Goal: Information Seeking & Learning: Learn about a topic

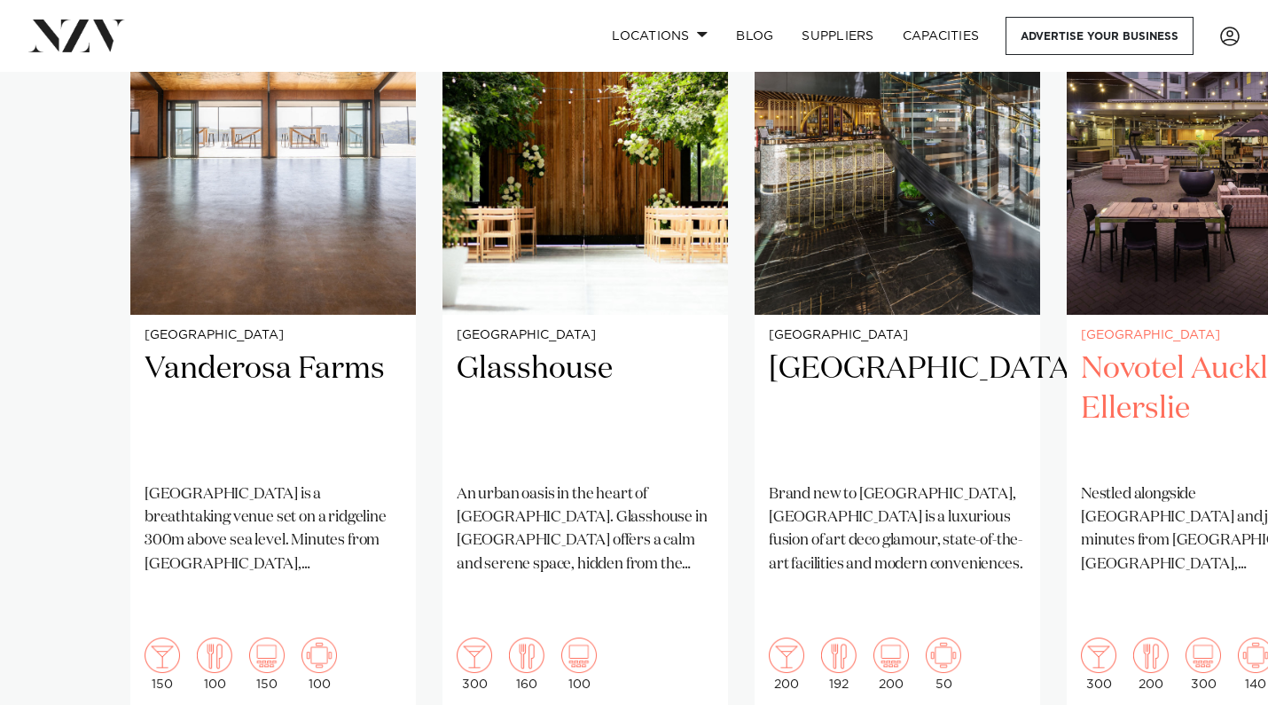
scroll to position [1398, 0]
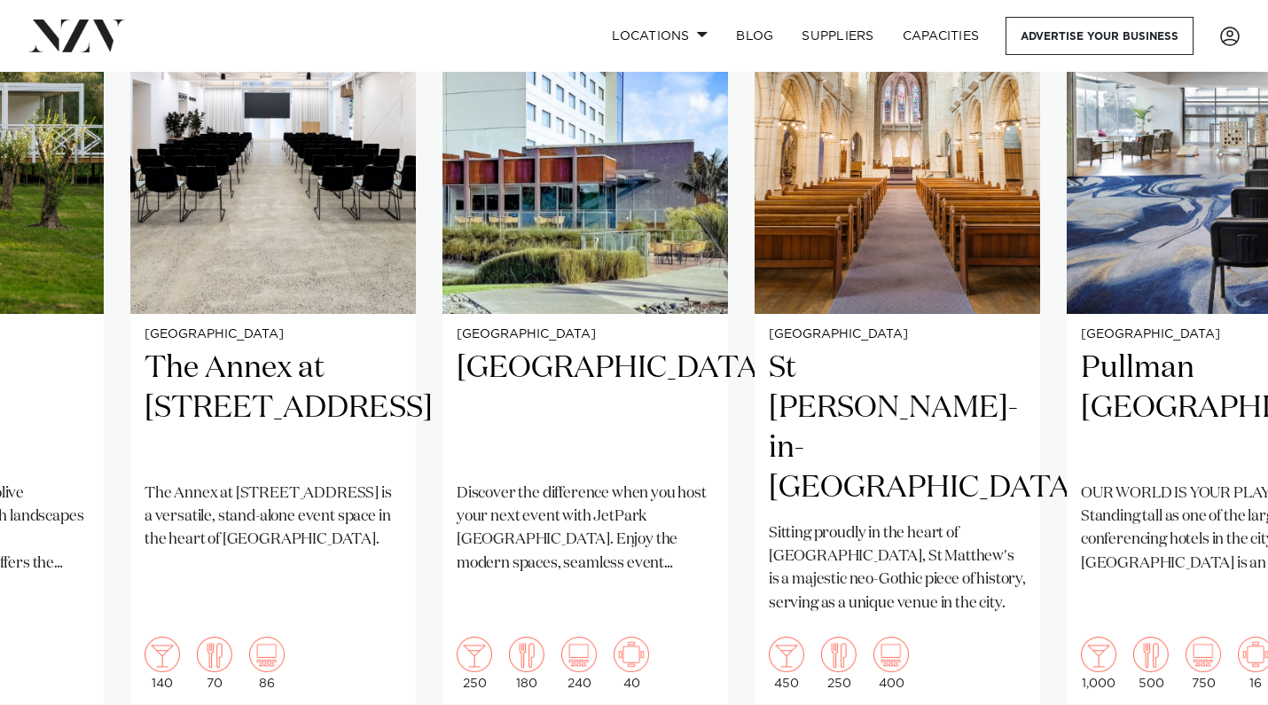
click at [1224, 645] on swiper-container "Auckland Vanderosa Farms [GEOGRAPHIC_DATA] is a breathtaking venue set on a rid…" at bounding box center [634, 360] width 1268 height 859
click at [1214, 645] on swiper-container "Auckland Vanderosa Farms [GEOGRAPHIC_DATA] is a breathtaking venue set on a rid…" at bounding box center [634, 360] width 1268 height 859
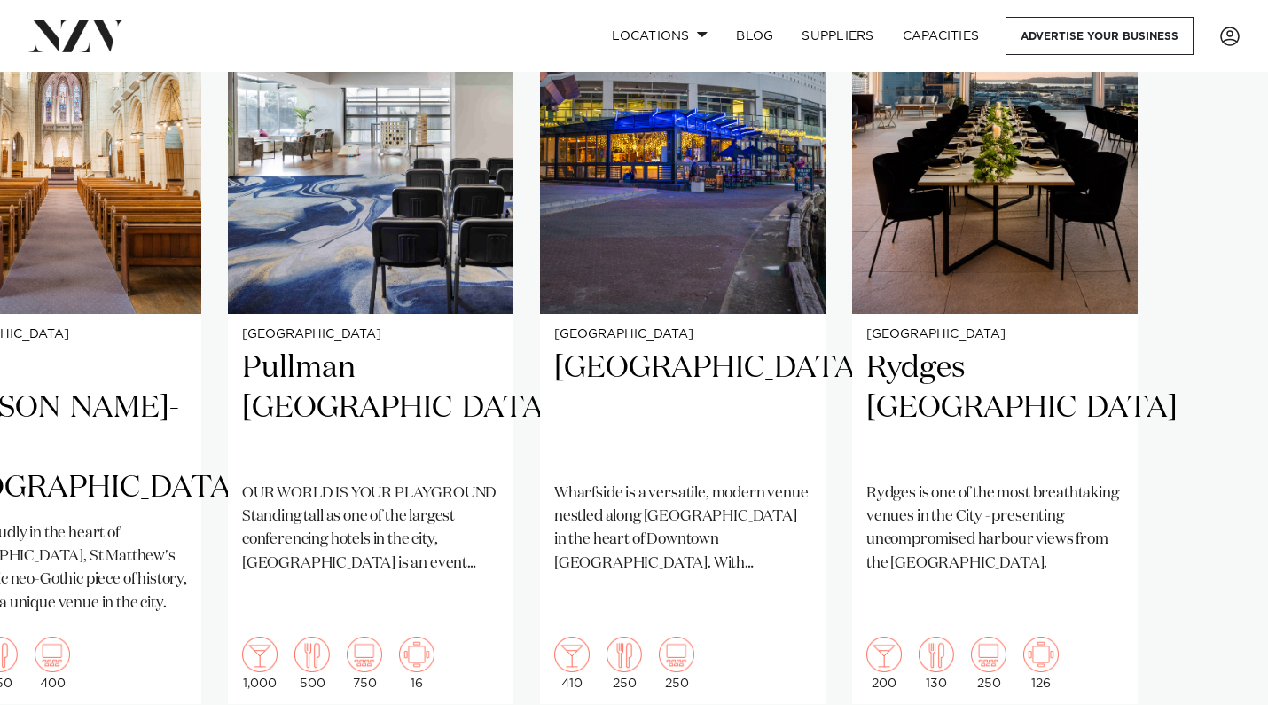
click at [1214, 648] on swiper-container "Auckland Vanderosa Farms [GEOGRAPHIC_DATA] is a breathtaking venue set on a rid…" at bounding box center [634, 360] width 1268 height 859
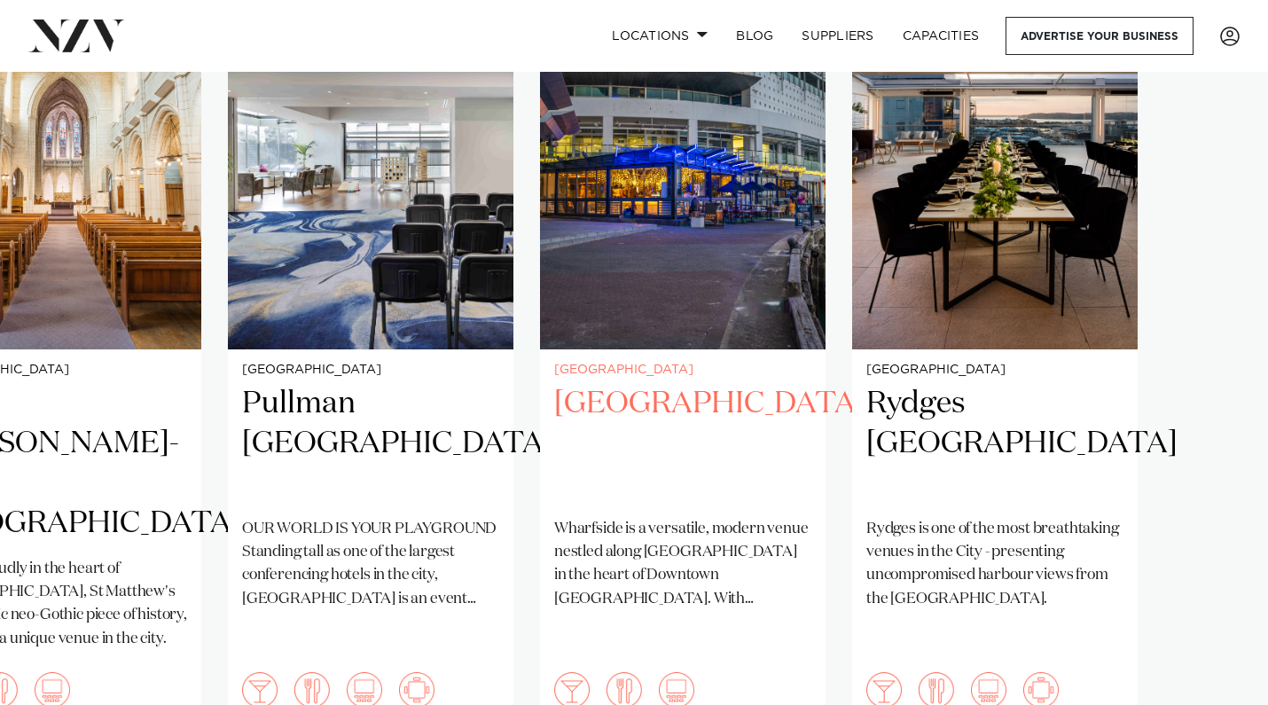
scroll to position [1360, 0]
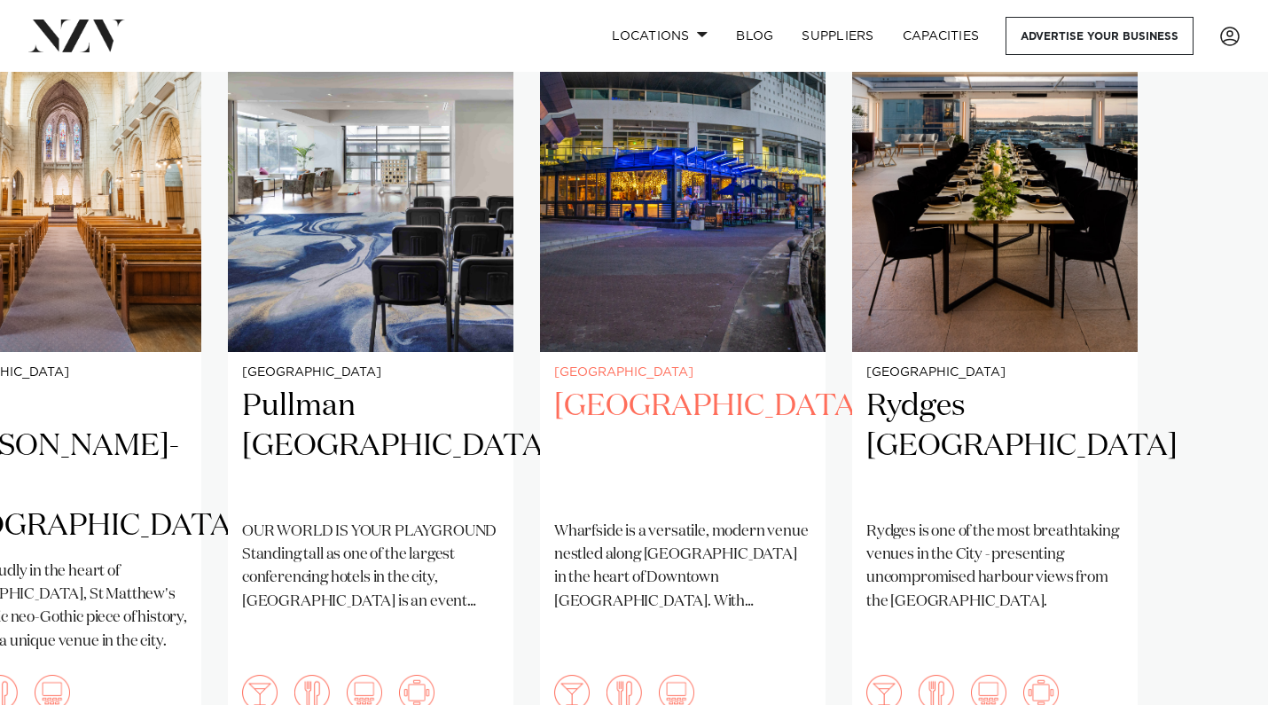
click at [675, 387] on h2 "[GEOGRAPHIC_DATA]" at bounding box center [682, 447] width 257 height 120
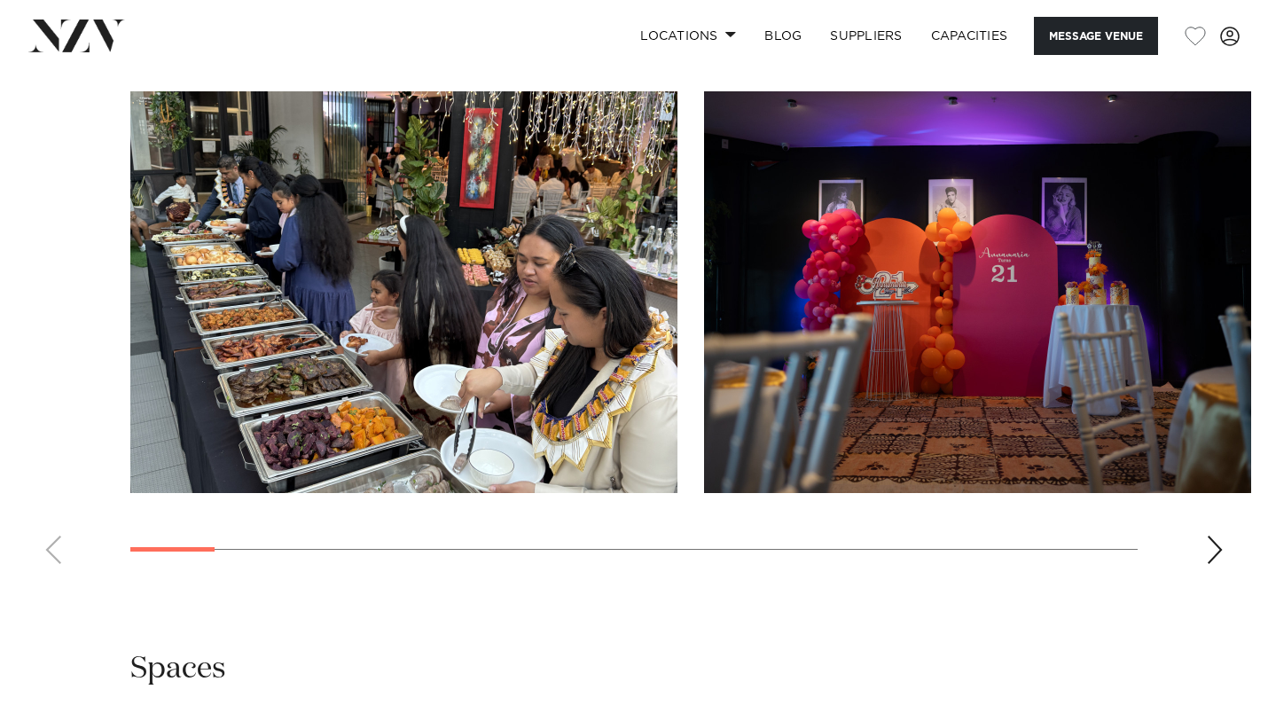
scroll to position [1501, 0]
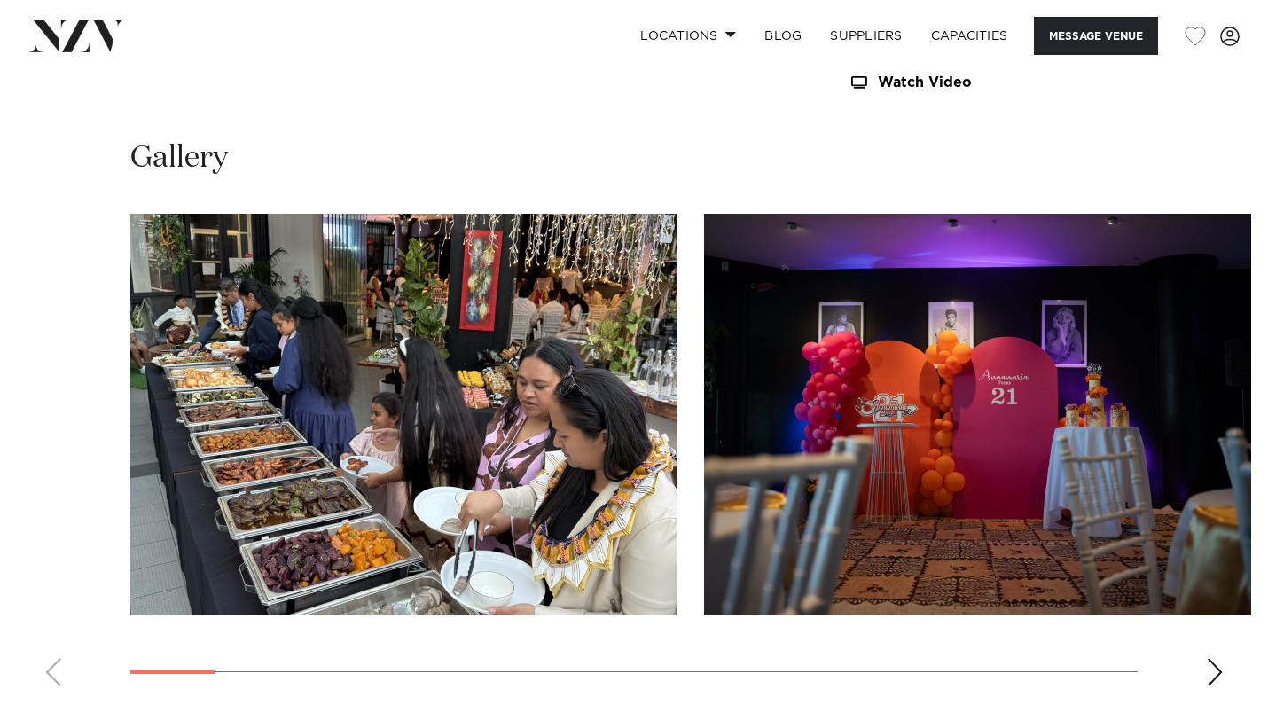
click at [1211, 673] on div "Next slide" at bounding box center [1215, 672] width 18 height 28
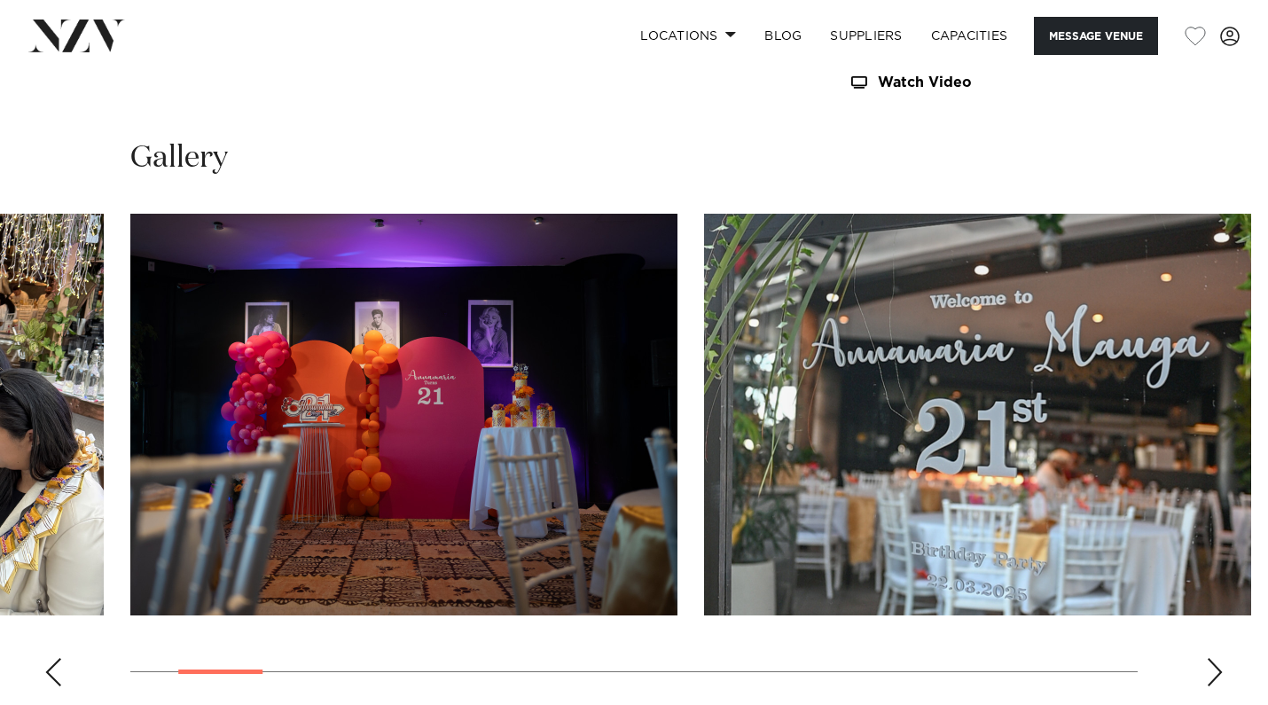
click at [1210, 672] on div "Next slide" at bounding box center [1215, 672] width 18 height 28
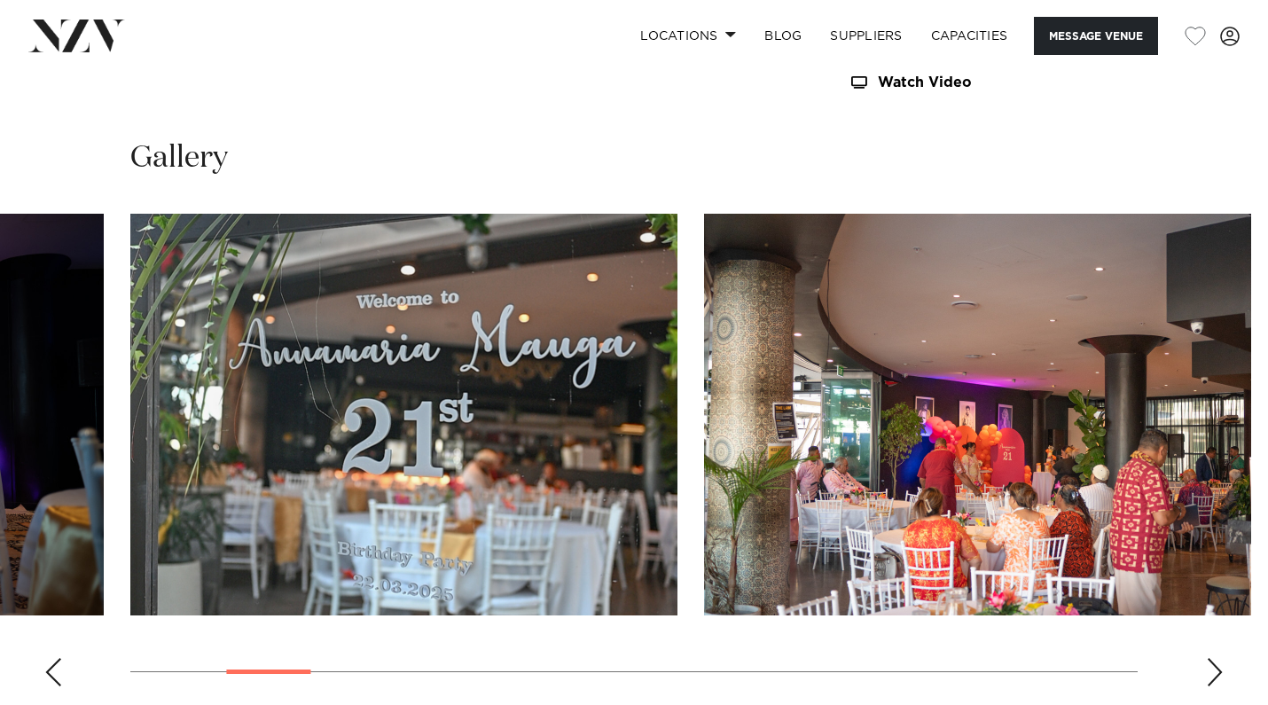
click at [1210, 672] on div "Next slide" at bounding box center [1215, 672] width 18 height 28
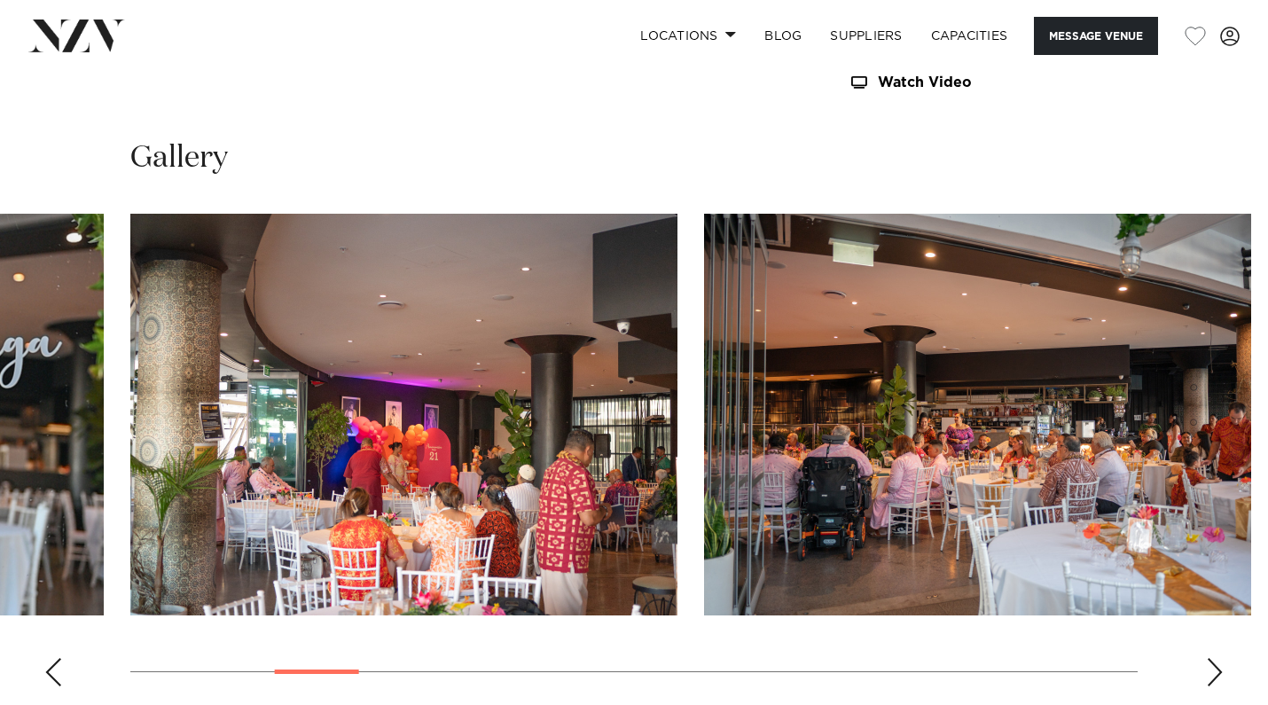
click at [1210, 672] on div "Next slide" at bounding box center [1215, 672] width 18 height 28
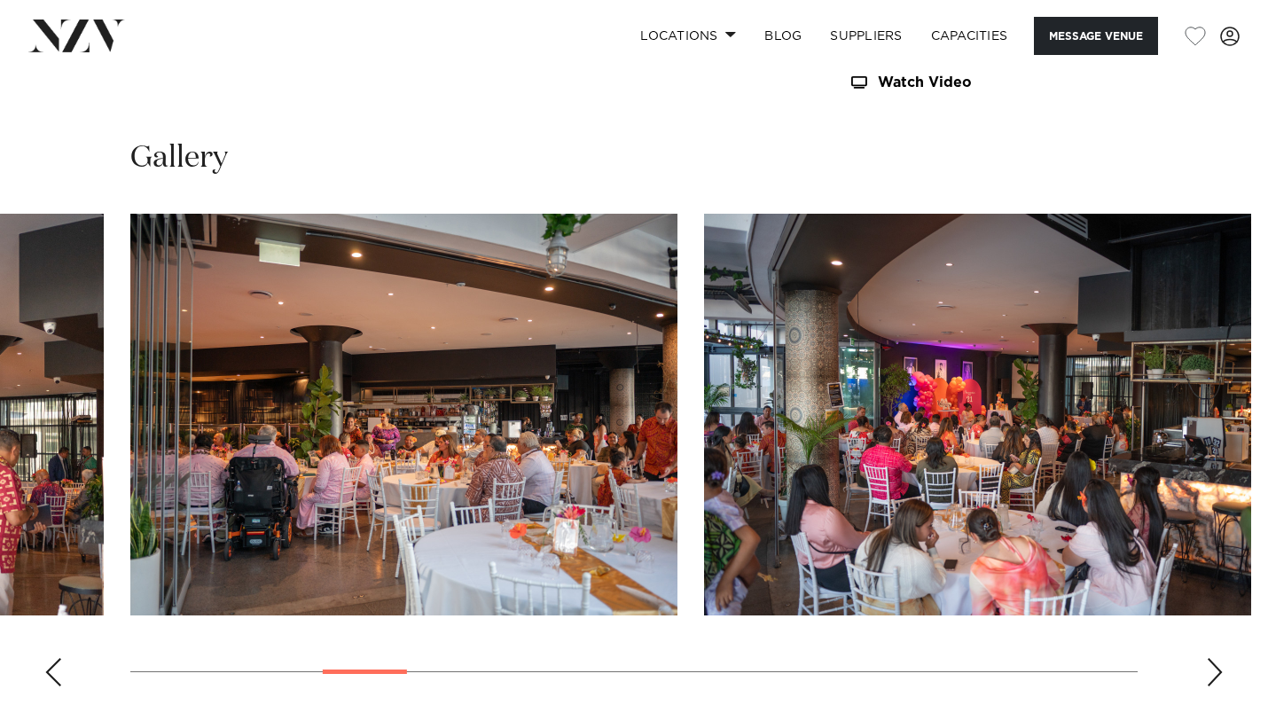
click at [1210, 672] on div "Next slide" at bounding box center [1215, 672] width 18 height 28
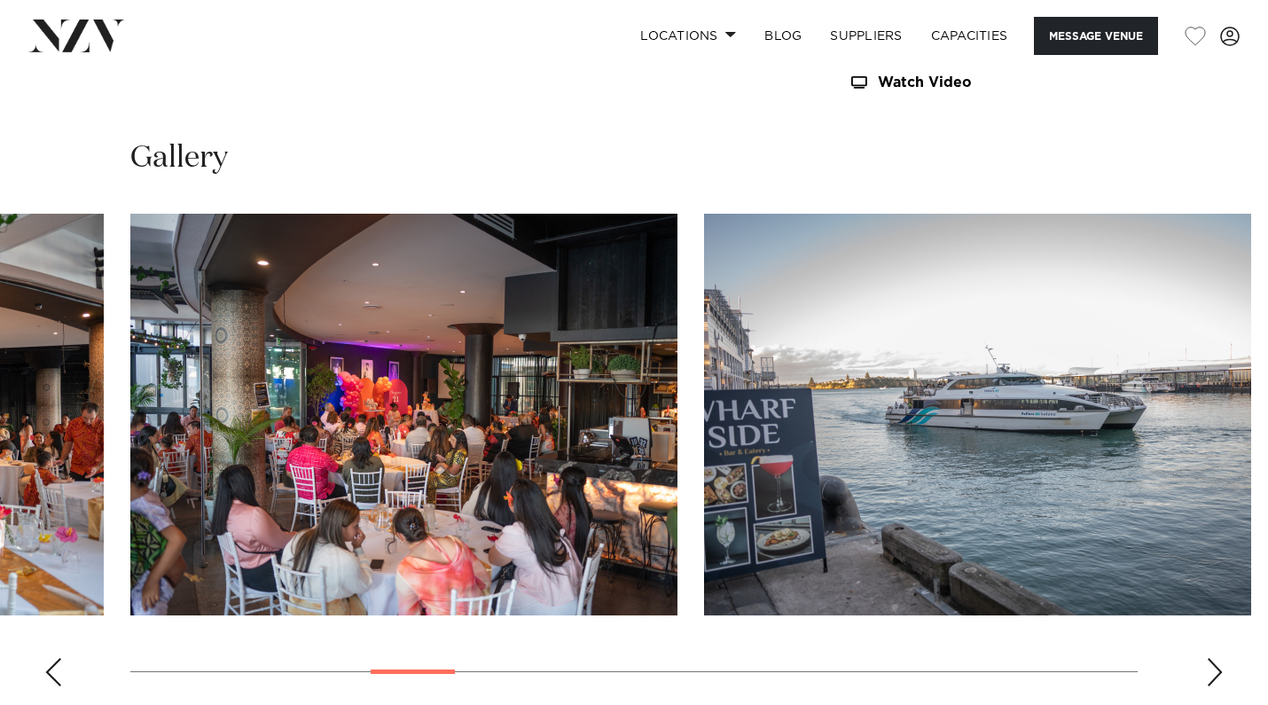
click at [1210, 672] on div "Next slide" at bounding box center [1215, 672] width 18 height 28
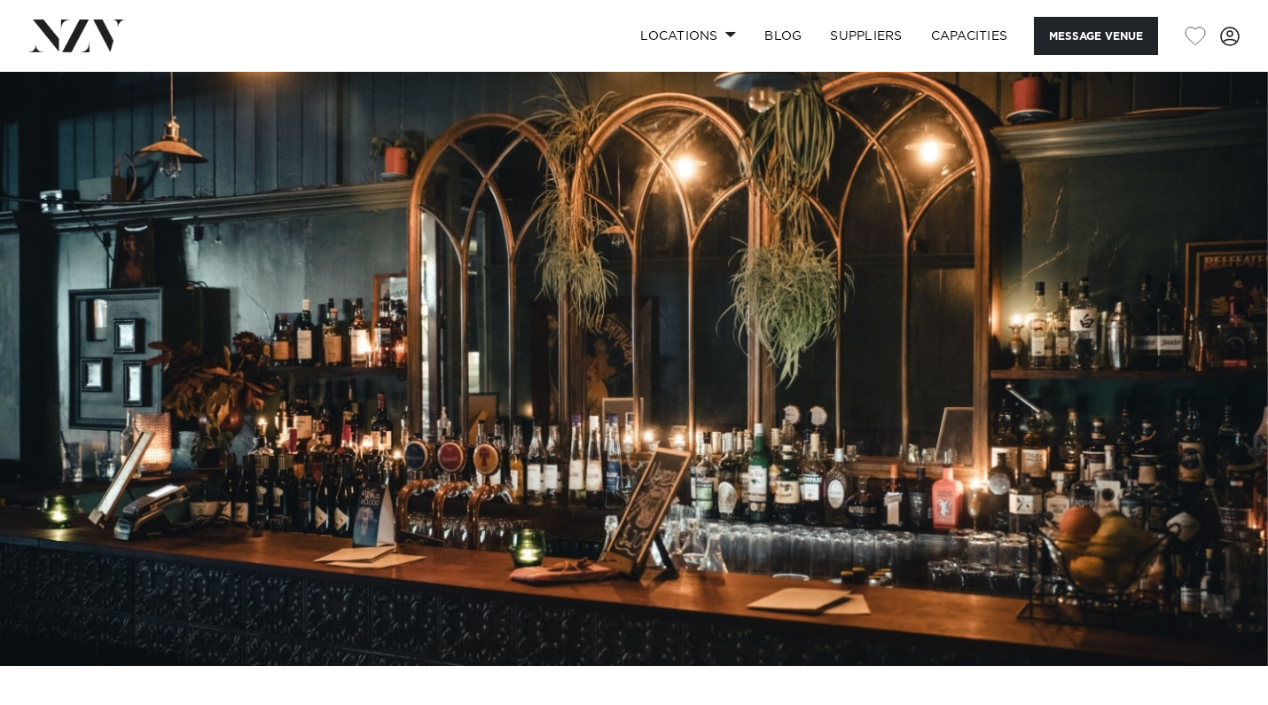
click at [391, 483] on img at bounding box center [634, 369] width 1268 height 594
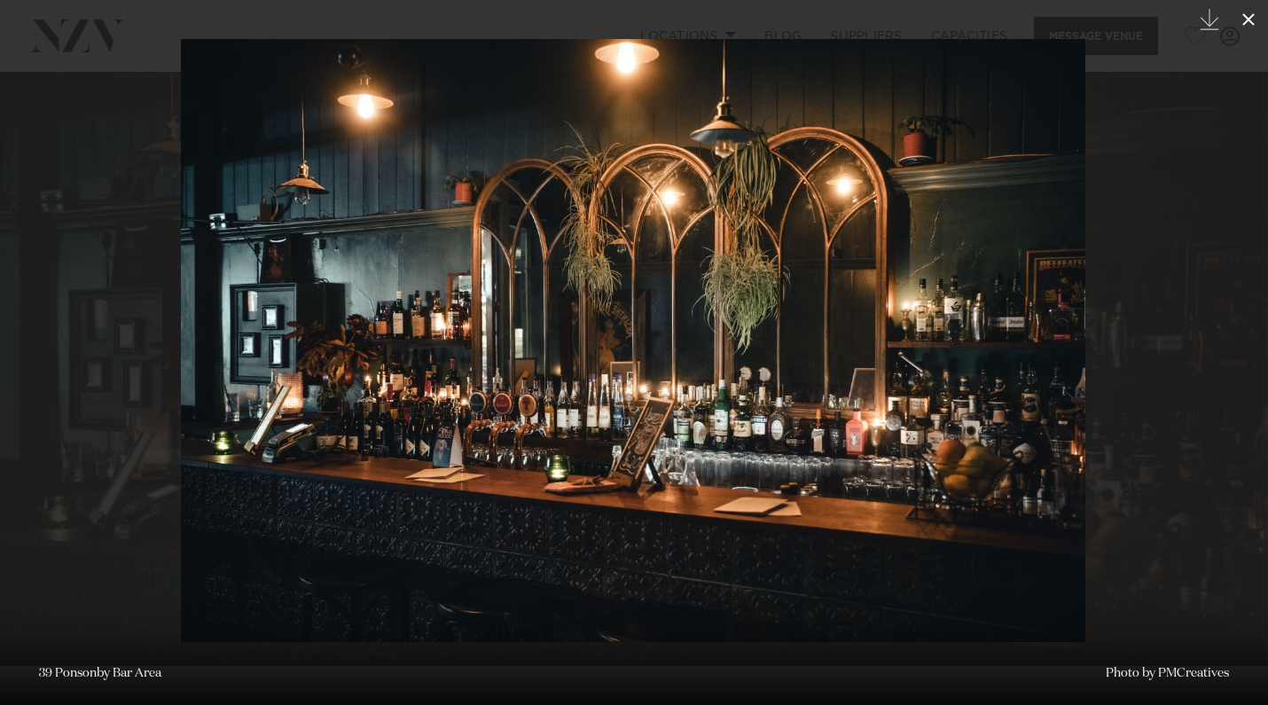
click at [1249, 14] on icon at bounding box center [1248, 19] width 21 height 21
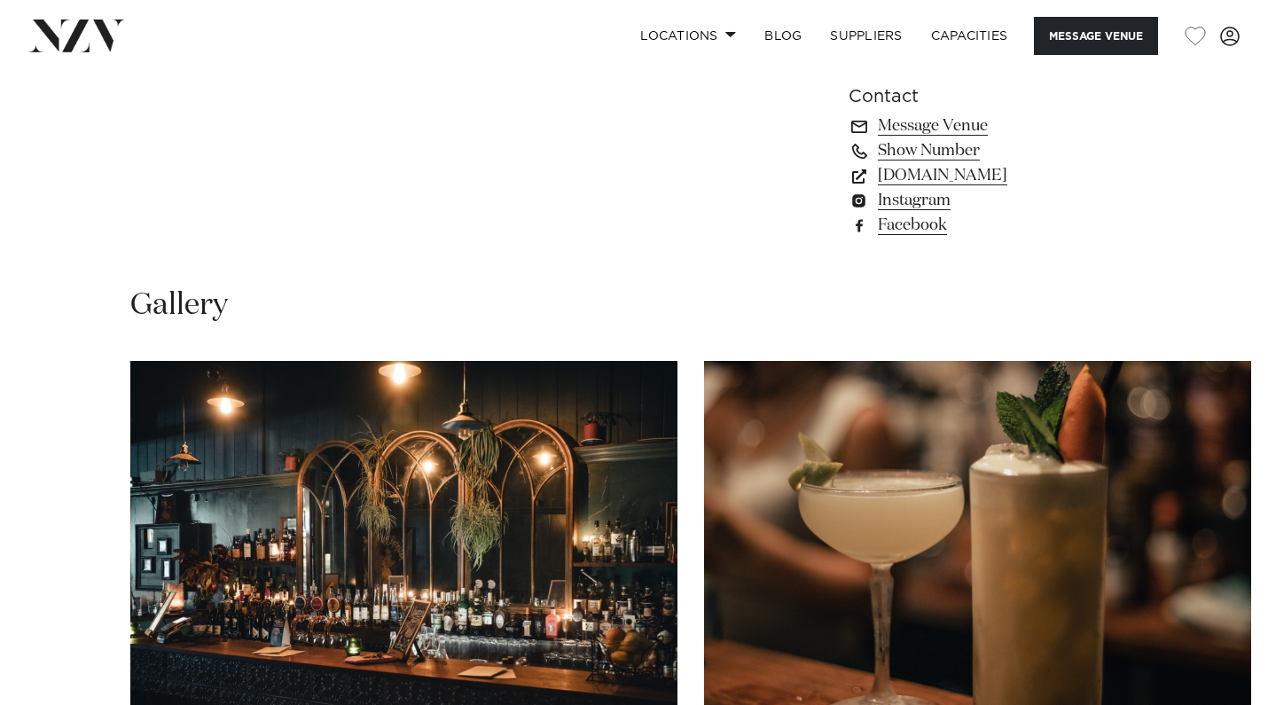
scroll to position [1602, 0]
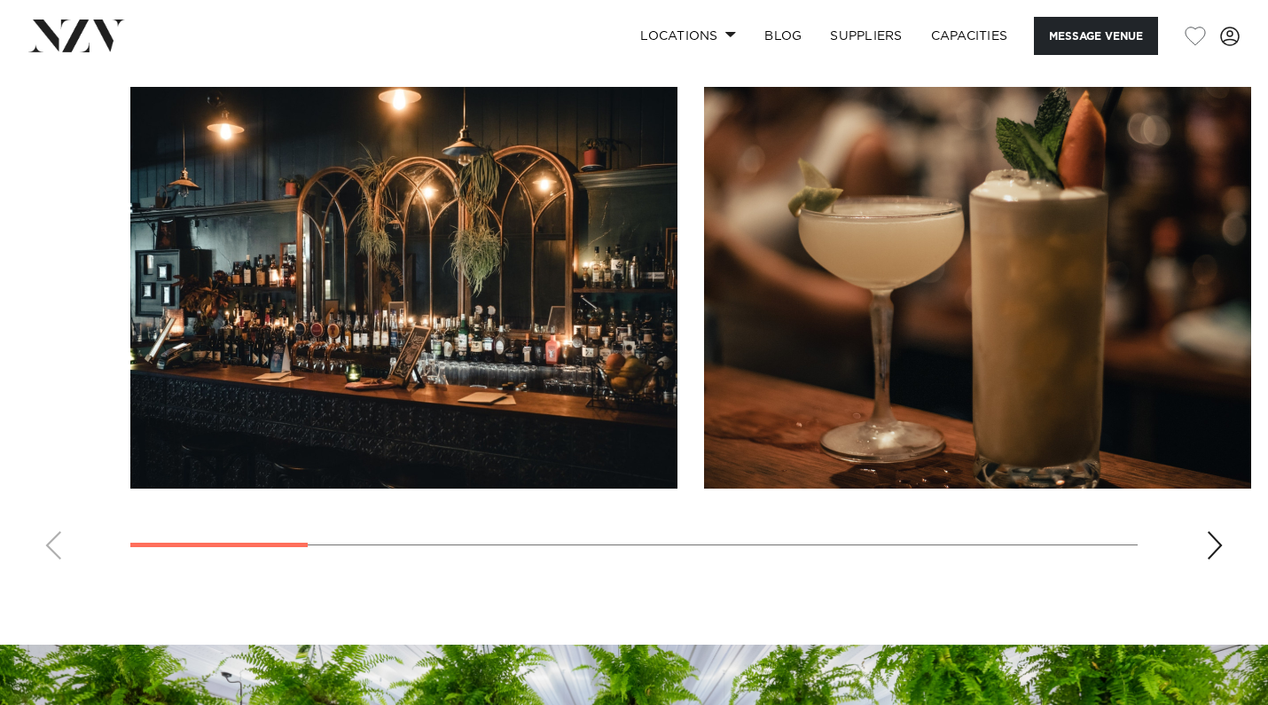
click at [1206, 537] on div "Next slide" at bounding box center [1215, 545] width 18 height 28
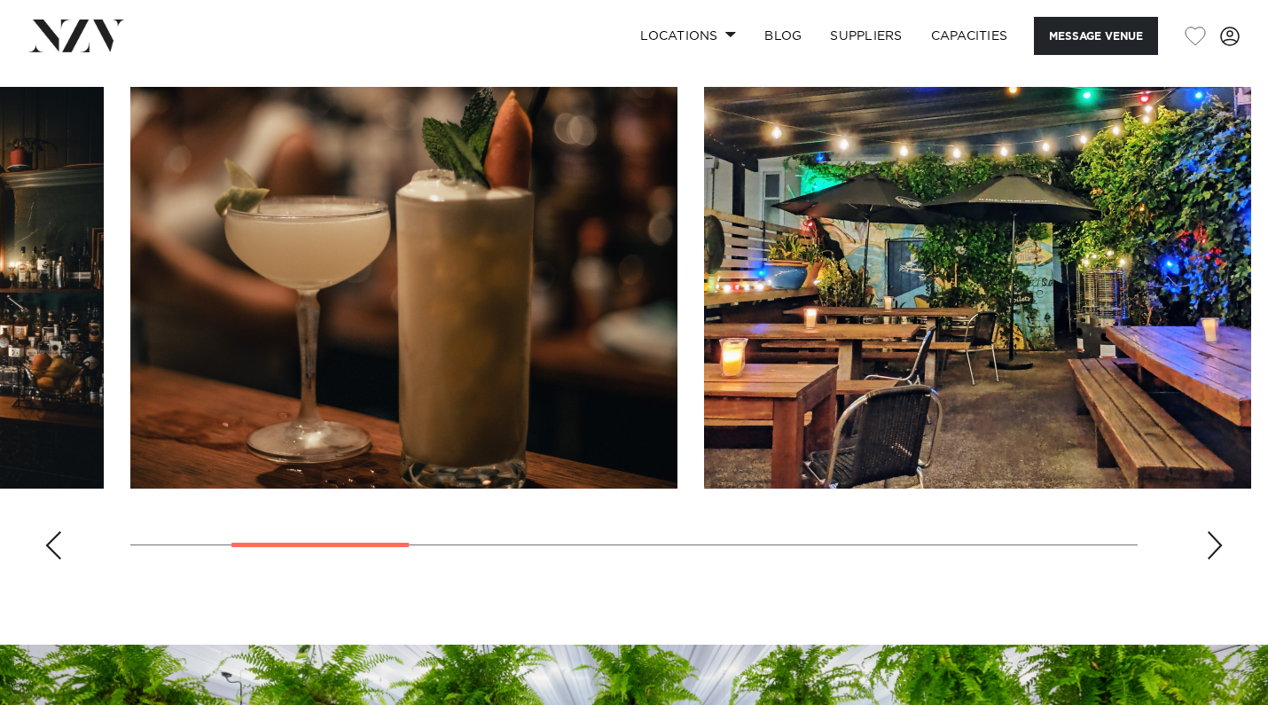
click at [1210, 537] on div "Next slide" at bounding box center [1215, 545] width 18 height 28
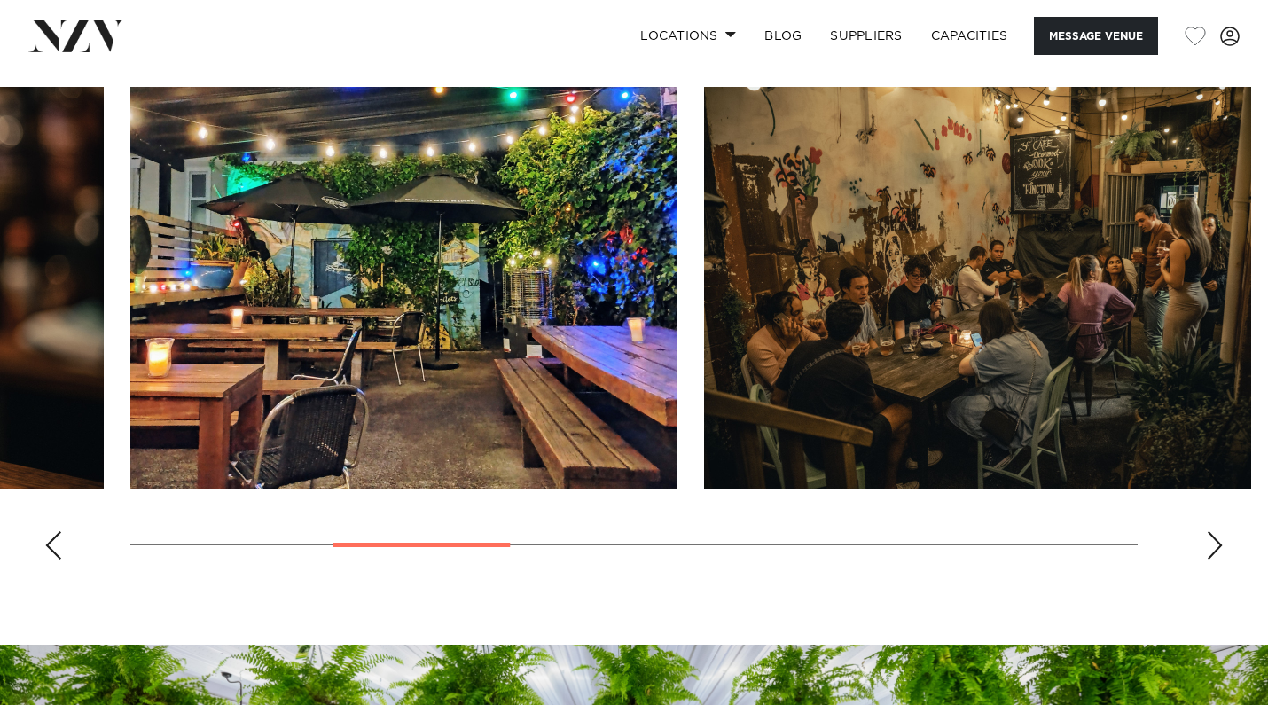
click at [1210, 537] on div "Next slide" at bounding box center [1215, 545] width 18 height 28
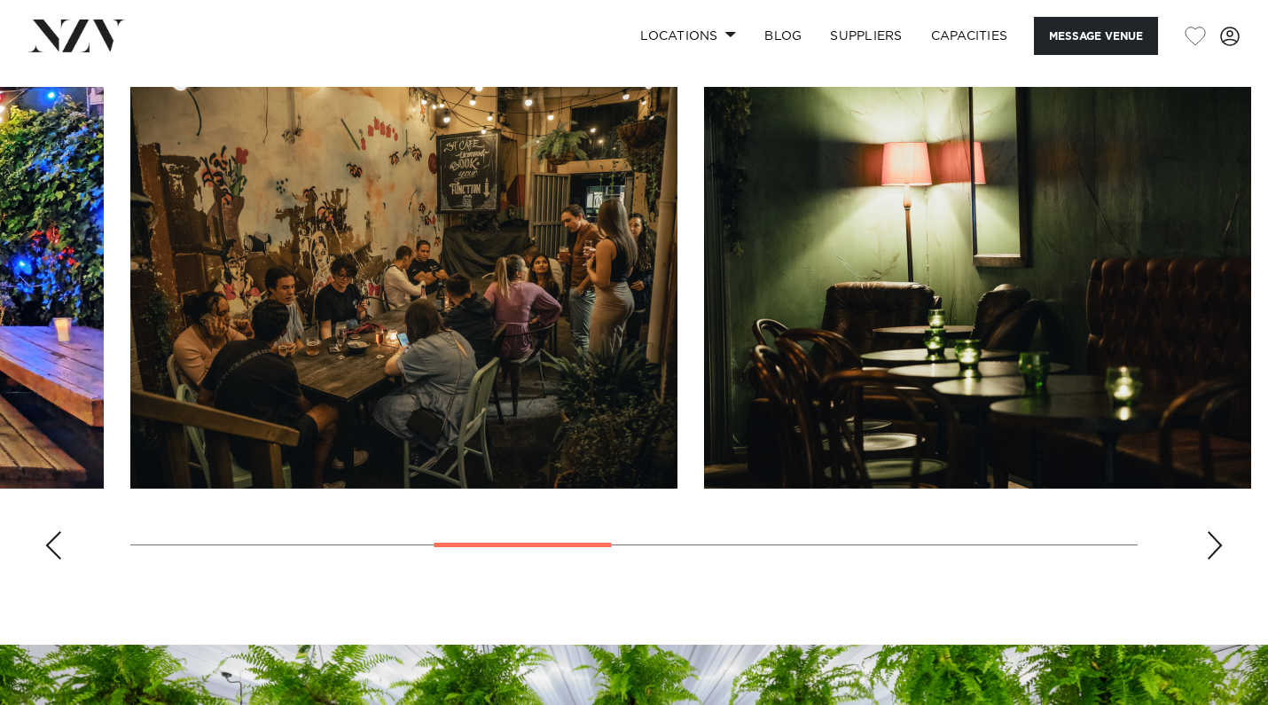
click at [1210, 537] on div "Next slide" at bounding box center [1215, 545] width 18 height 28
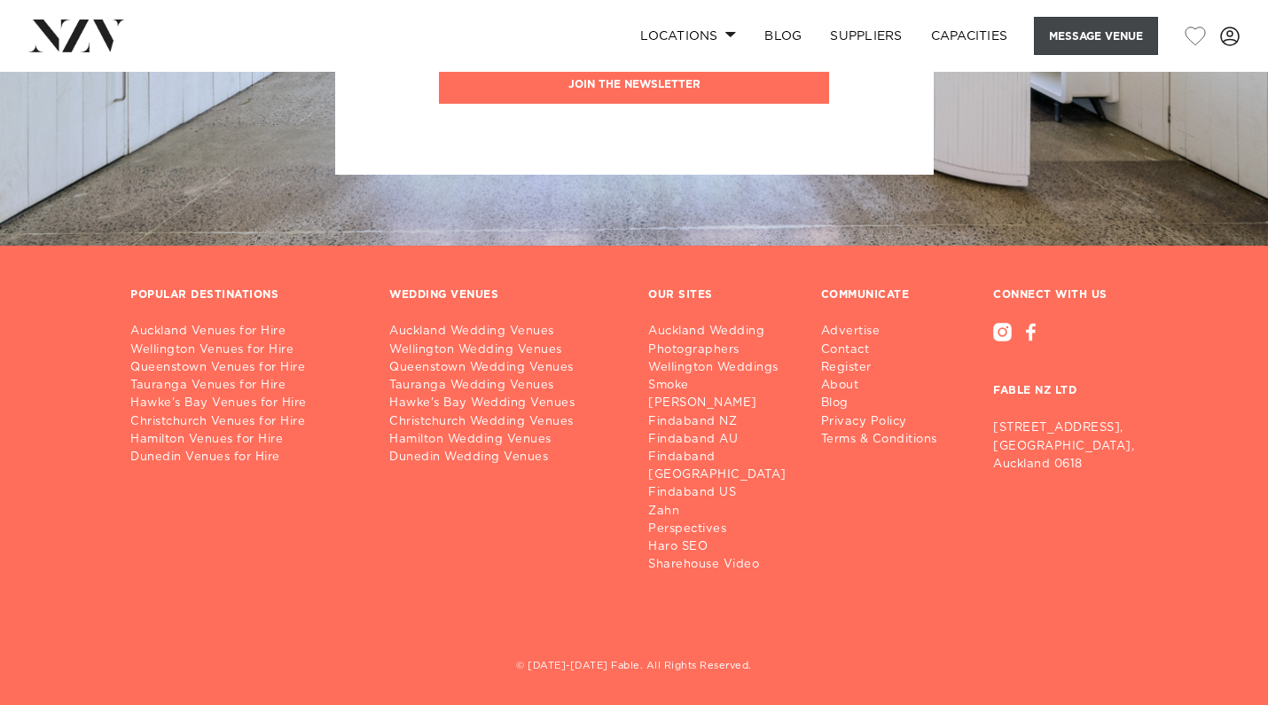
scroll to position [2545, 0]
